Goal: Submit feedback/report problem

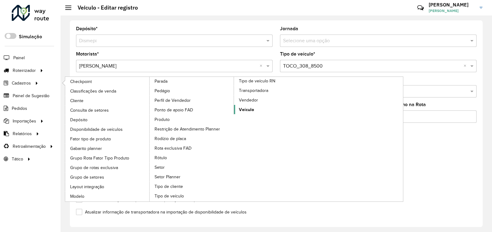
click at [248, 112] on span "Veículo" at bounding box center [246, 110] width 15 height 6
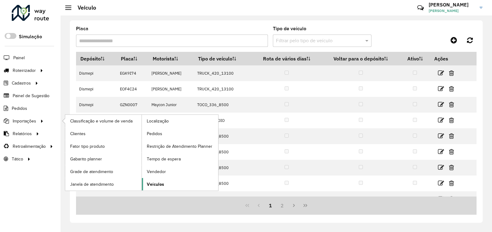
click at [178, 182] on link "Veículos" at bounding box center [180, 184] width 76 height 12
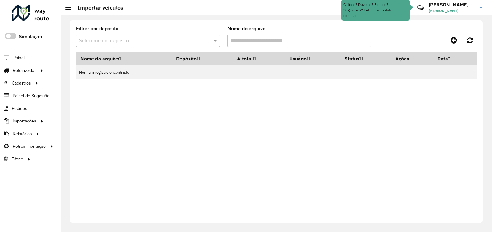
click at [32, 19] on div at bounding box center [30, 13] width 37 height 16
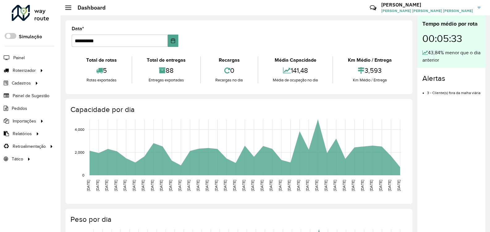
click at [481, 7] on link "[PERSON_NAME] [PERSON_NAME] [PERSON_NAME]" at bounding box center [433, 8] width 104 height 16
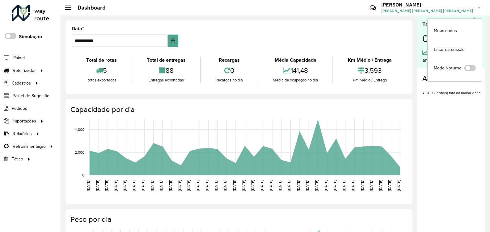
click at [380, 6] on icon at bounding box center [373, 7] width 13 height 13
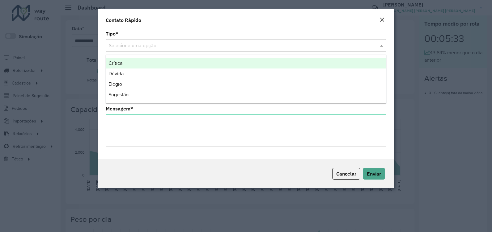
click at [228, 45] on input "text" at bounding box center [240, 45] width 262 height 7
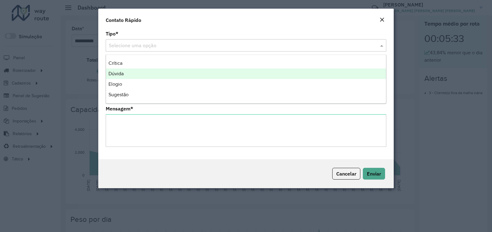
click at [186, 76] on div "Dúvida" at bounding box center [246, 74] width 280 height 11
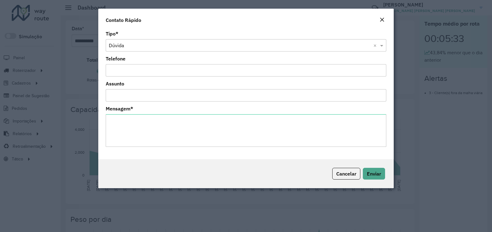
click at [177, 74] on input "Telefone" at bounding box center [246, 70] width 280 height 12
type input "*********"
click at [170, 96] on input "Assunto" at bounding box center [246, 95] width 280 height 12
type input "**********"
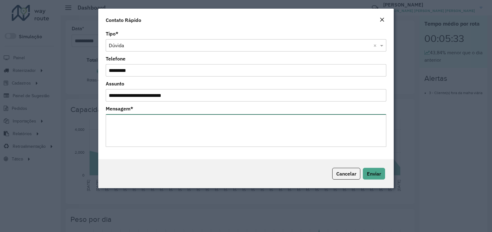
click at [193, 122] on textarea "Mensagem *" at bounding box center [246, 130] width 280 height 33
type textarea "**********"
click at [374, 172] on span "Enviar" at bounding box center [374, 174] width 14 height 6
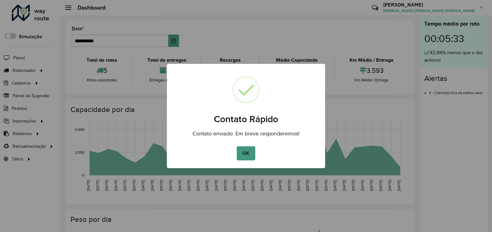
click at [243, 151] on button "OK" at bounding box center [246, 154] width 18 height 14
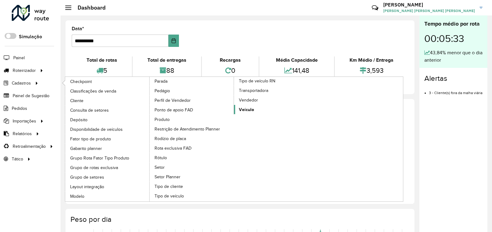
click at [249, 110] on span "Veículo" at bounding box center [246, 110] width 15 height 6
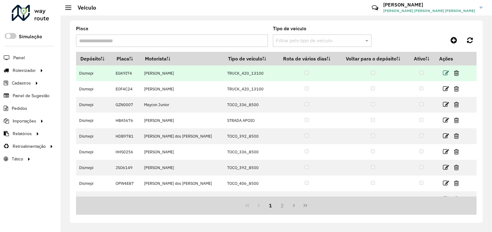
click at [443, 72] on icon at bounding box center [446, 73] width 6 height 6
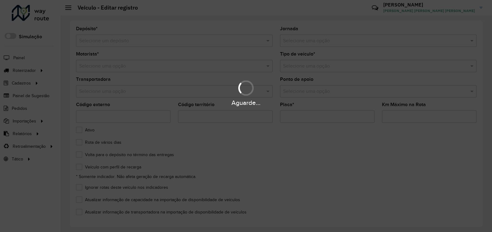
type input "*******"
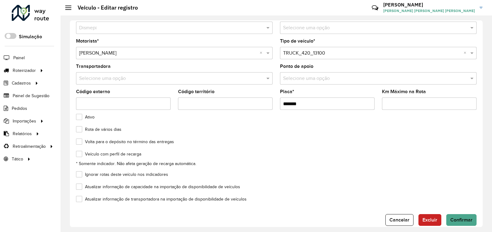
scroll to position [23, 0]
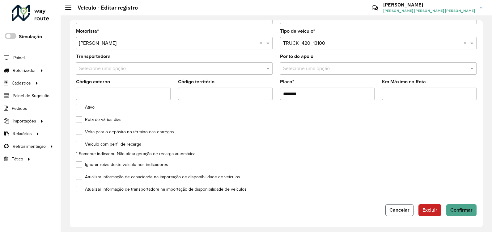
click at [409, 210] on button "Cancelar" at bounding box center [399, 211] width 28 height 12
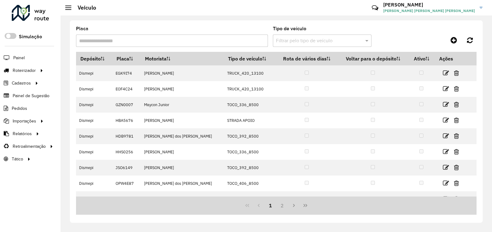
click at [382, 8] on icon at bounding box center [374, 7] width 13 height 13
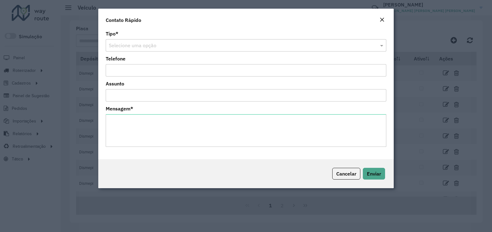
click at [382, 20] on em "Close" at bounding box center [382, 19] width 5 height 5
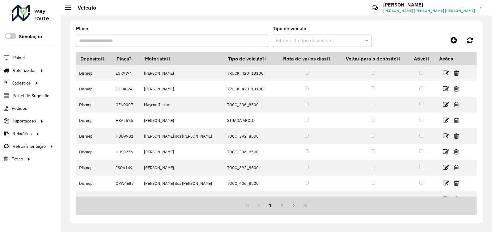
click at [436, 4] on h3 "[PERSON_NAME]" at bounding box center [429, 5] width 92 height 6
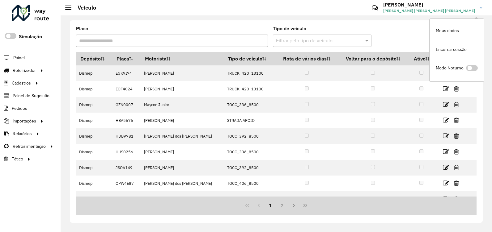
click at [398, 18] on div "Placa Tipo de veículo Filtrar pelo tipo de veículo Depósito Placa Motorista Tip…" at bounding box center [277, 123] width 432 height 217
